Goal: Task Accomplishment & Management: Use online tool/utility

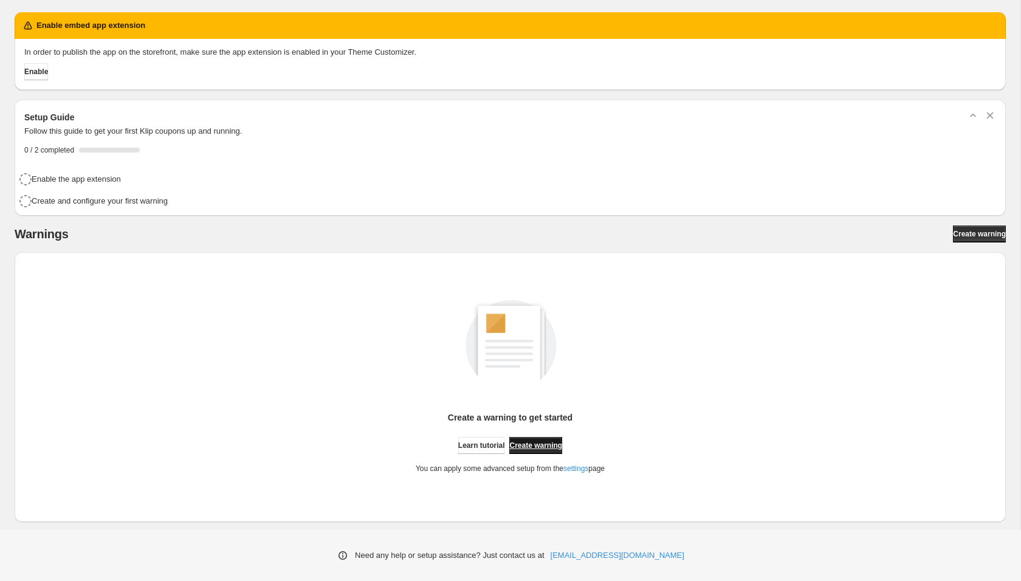
click at [539, 440] on link "Create warning" at bounding box center [536, 445] width 53 height 17
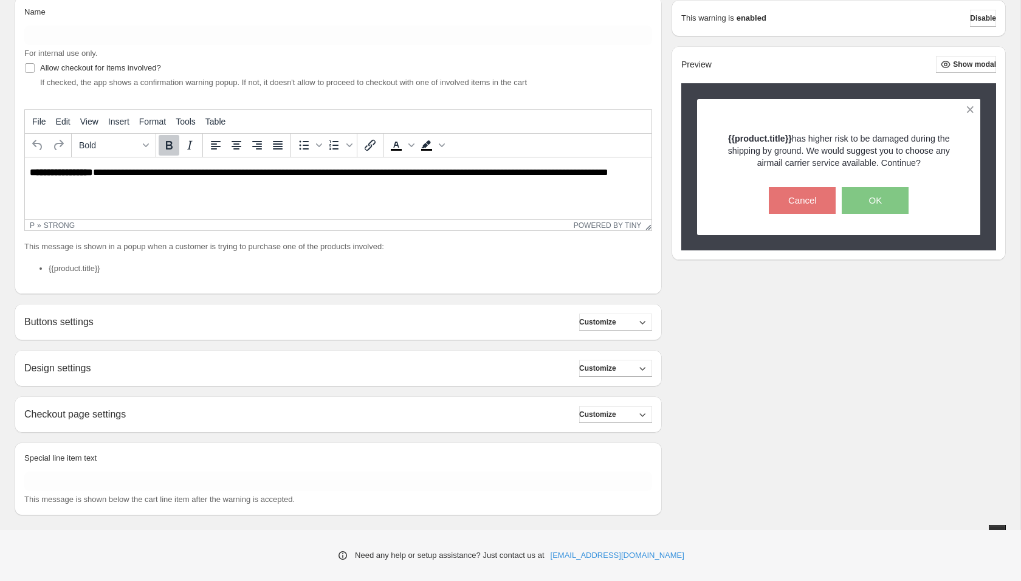
scroll to position [204, 0]
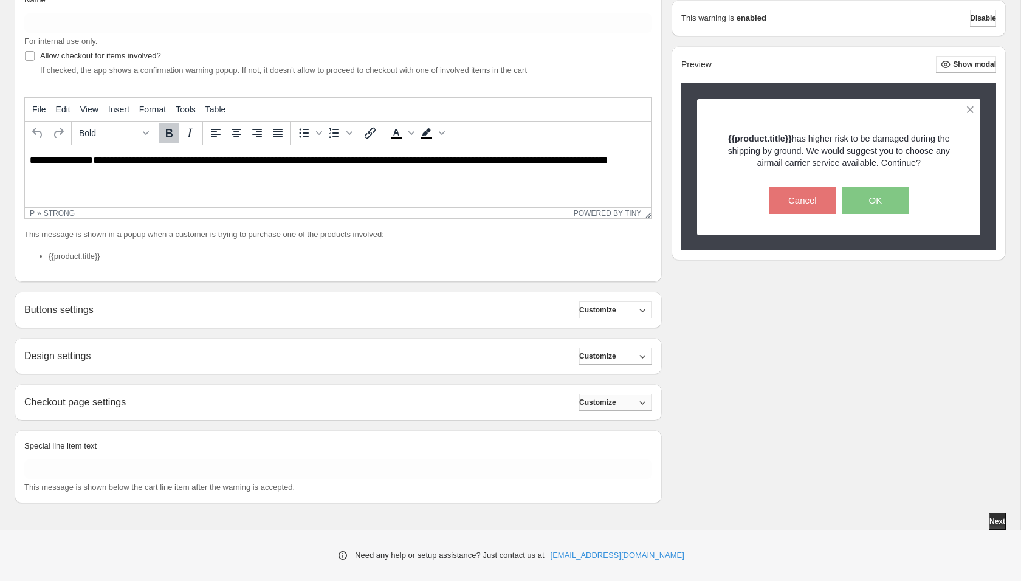
click at [610, 402] on span "Customize" at bounding box center [597, 403] width 37 height 10
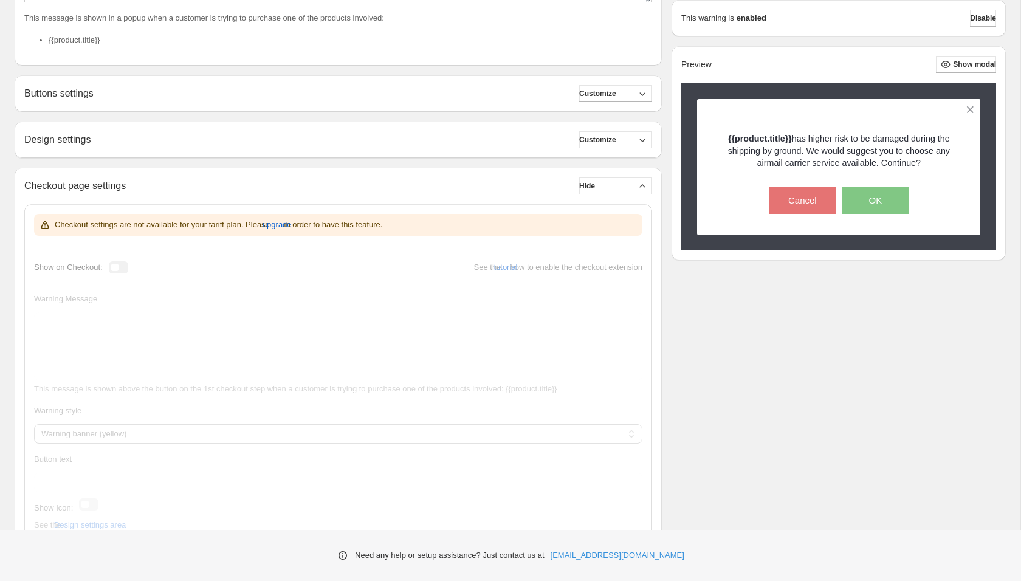
scroll to position [437, 0]
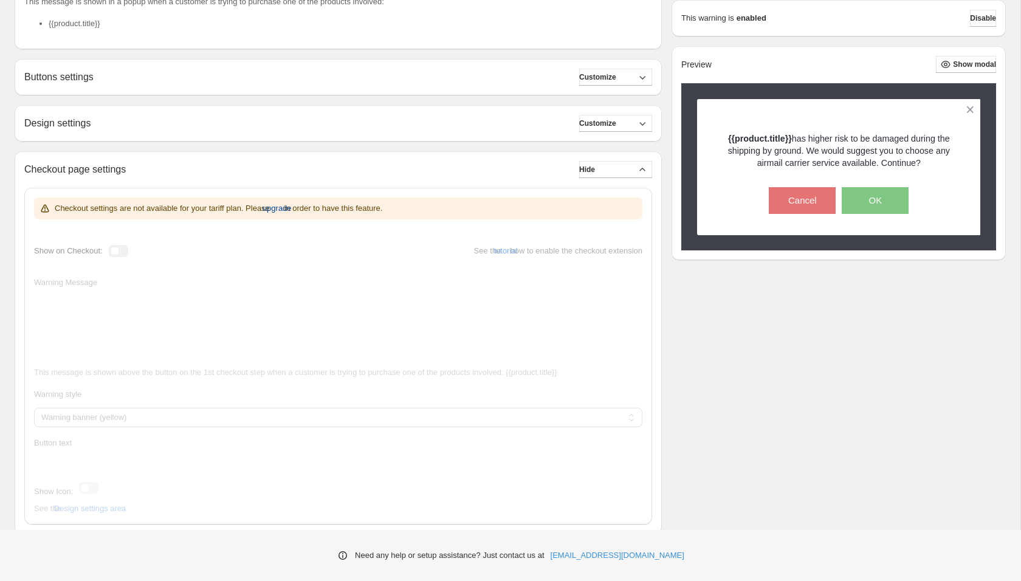
click at [292, 207] on span "upgrade" at bounding box center [277, 208] width 29 height 12
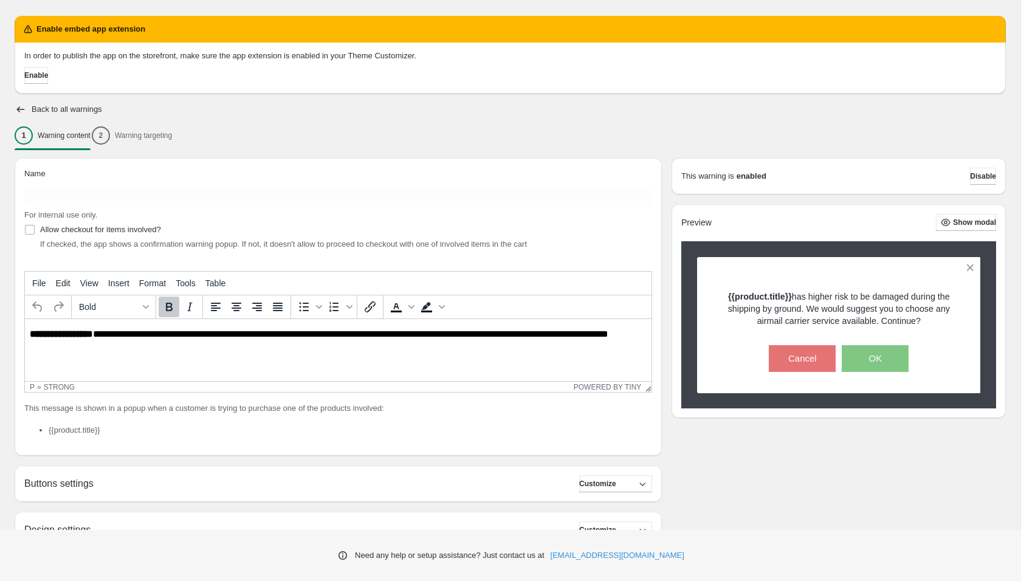
scroll to position [0, 0]
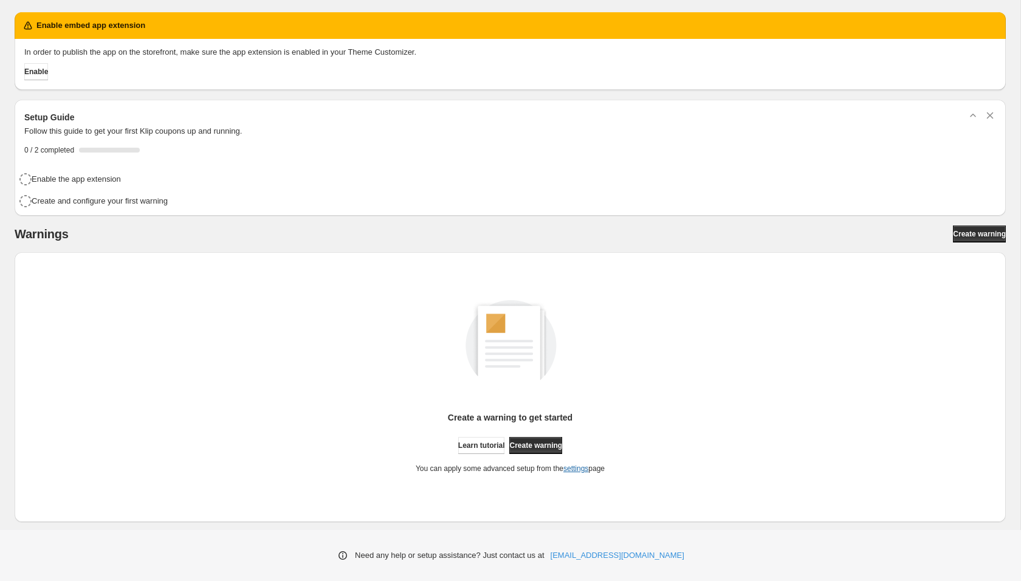
click at [578, 469] on link "settings" at bounding box center [576, 469] width 25 height 9
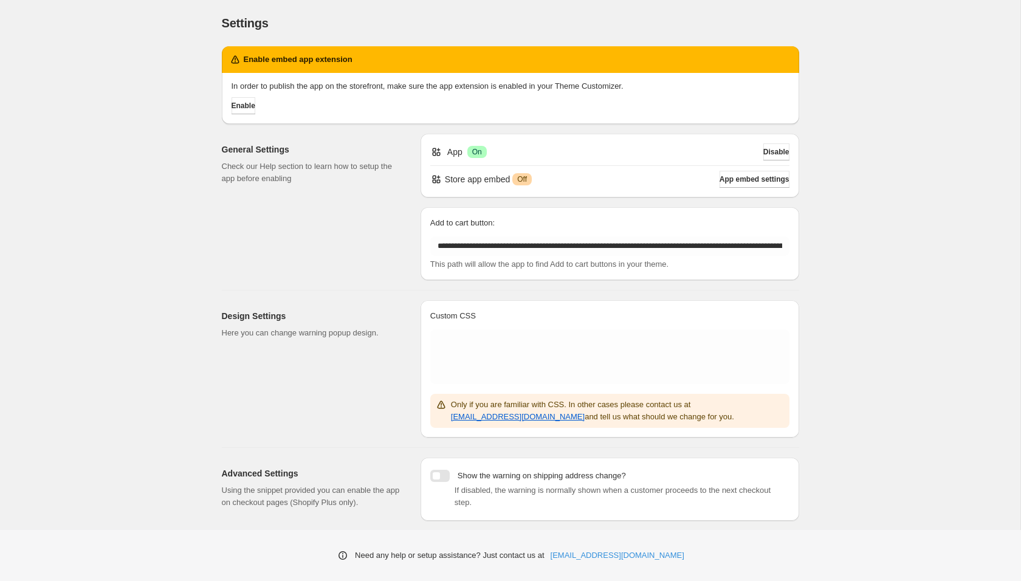
scroll to position [89, 0]
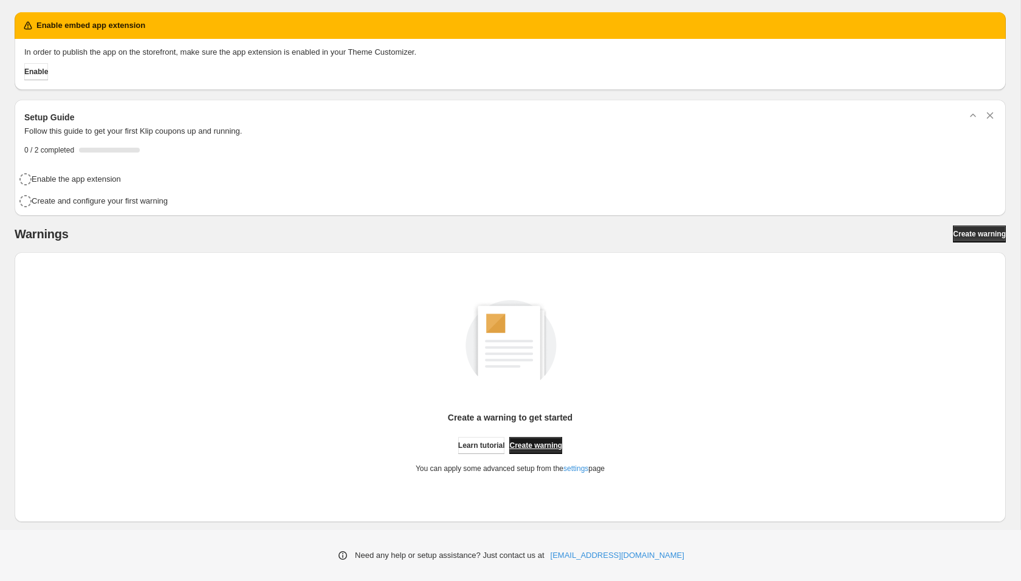
click at [562, 447] on span "Create warning" at bounding box center [536, 446] width 53 height 10
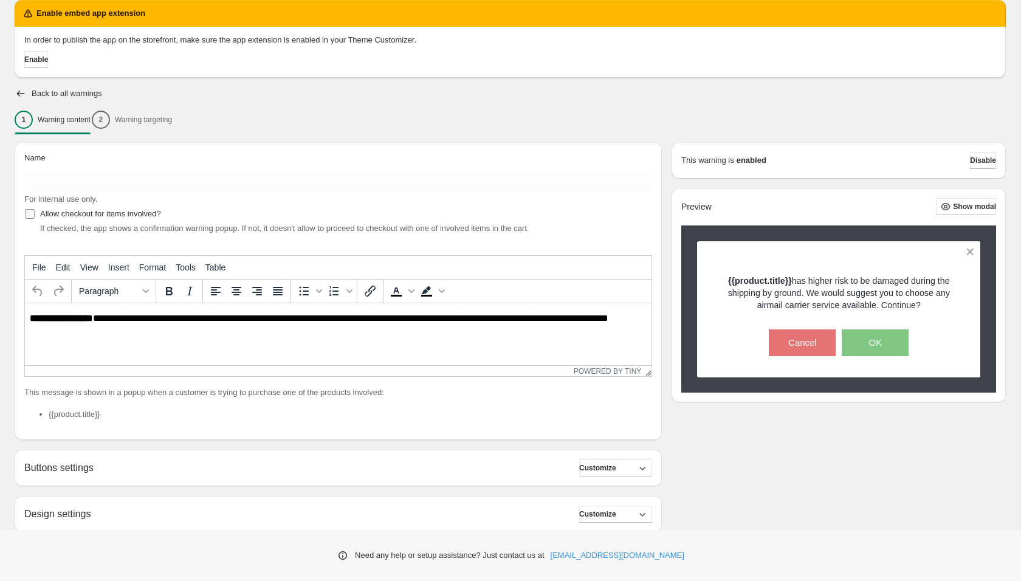
scroll to position [55, 0]
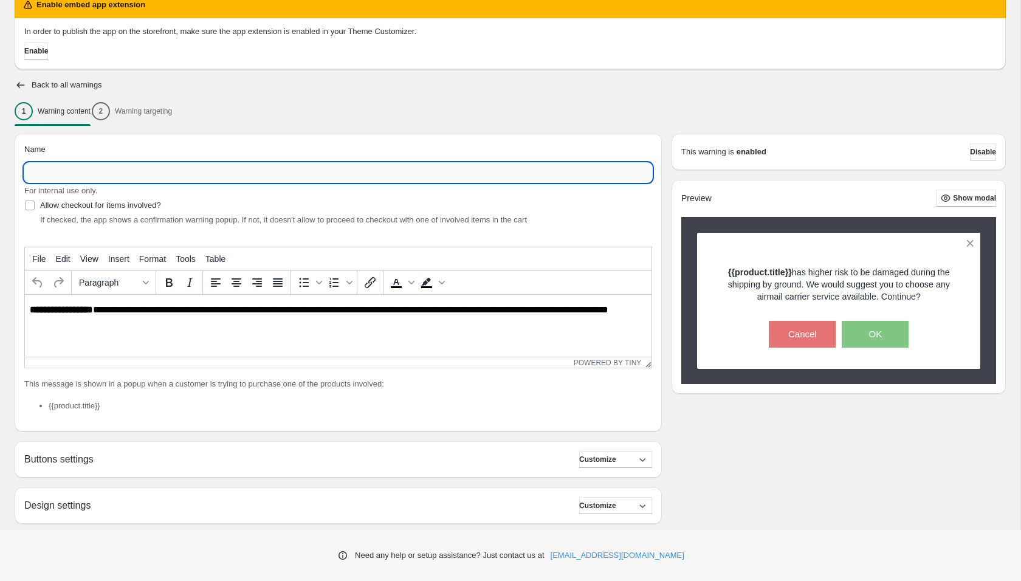
click at [96, 170] on input "Name" at bounding box center [338, 172] width 628 height 19
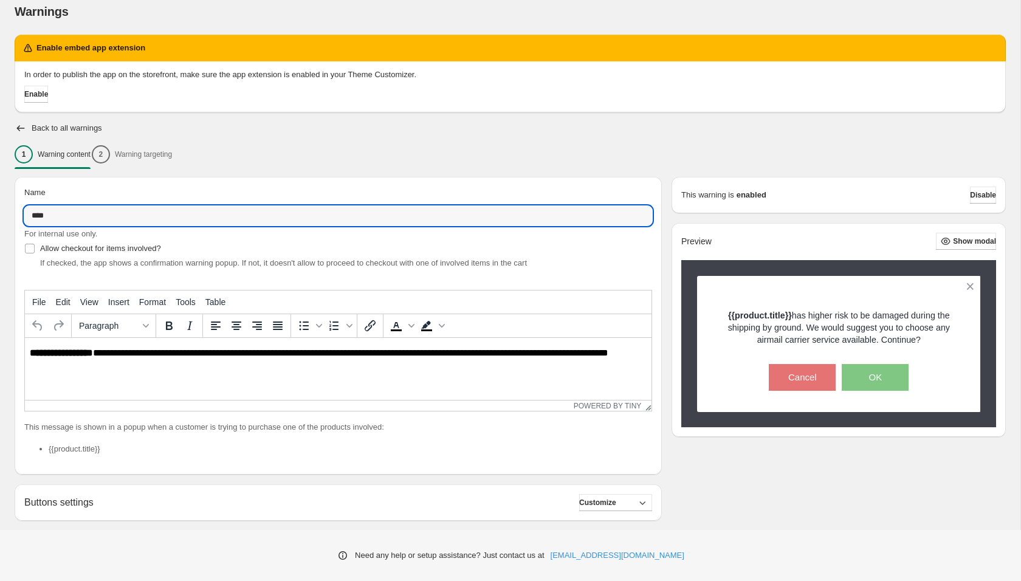
scroll to position [0, 0]
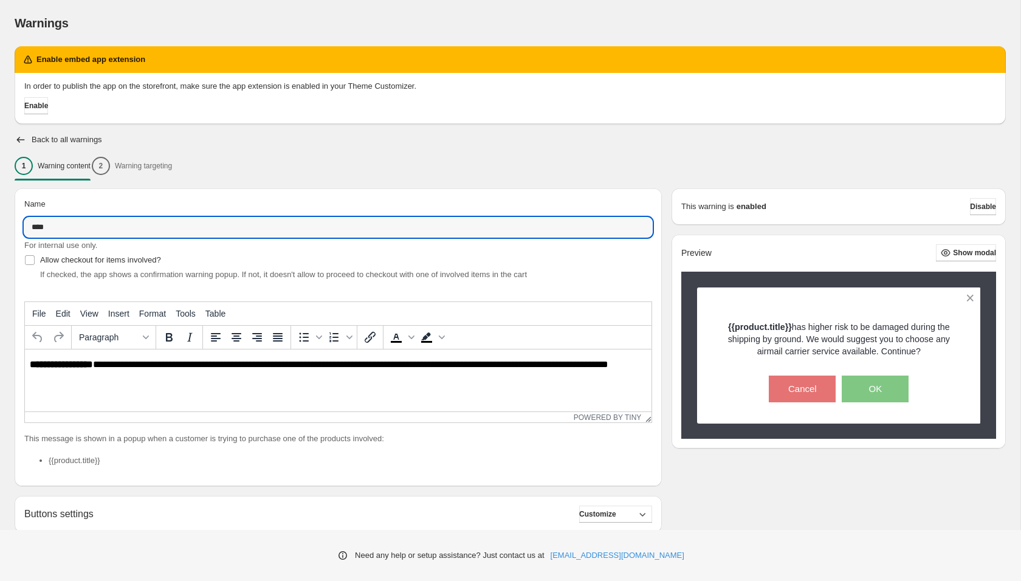
type input "****"
